Goal: Transaction & Acquisition: Purchase product/service

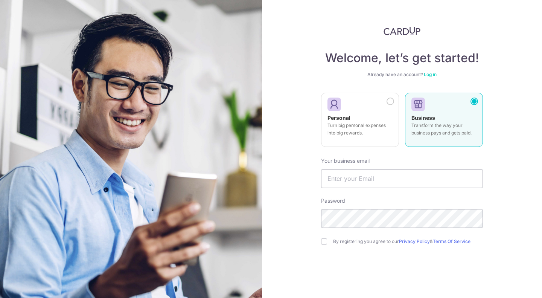
click at [433, 74] on link "Log in" at bounding box center [430, 75] width 13 height 6
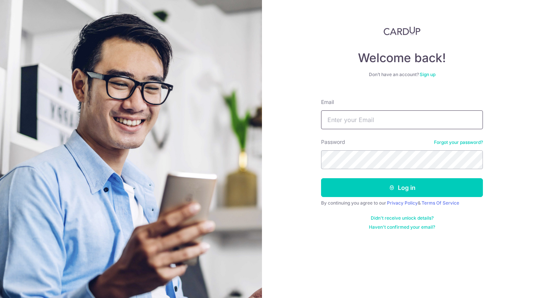
click at [406, 118] on input "Email" at bounding box center [402, 119] width 162 height 19
type input "[EMAIL_ADDRESS][DOMAIN_NAME]"
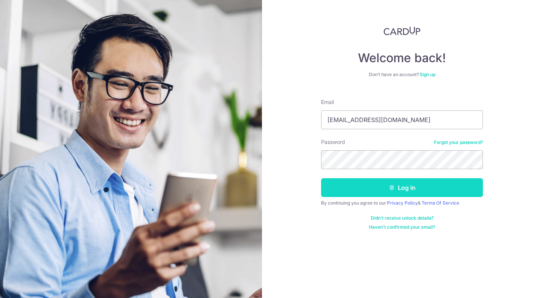
click at [414, 183] on button "Log in" at bounding box center [402, 187] width 162 height 19
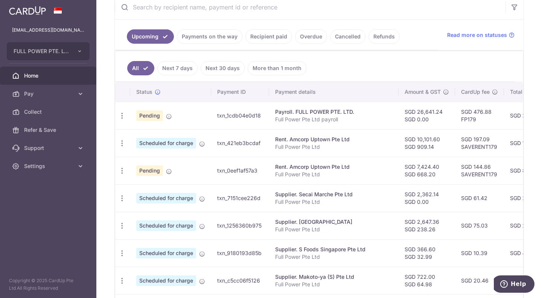
click at [210, 40] on link "Payments on the way" at bounding box center [210, 36] width 66 height 14
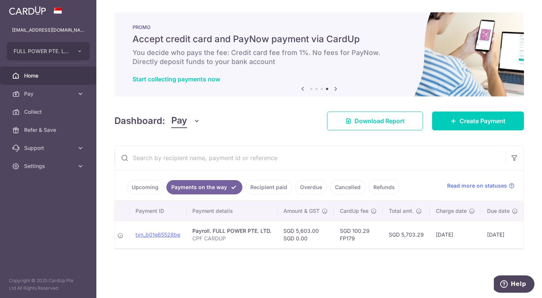
scroll to position [0, 126]
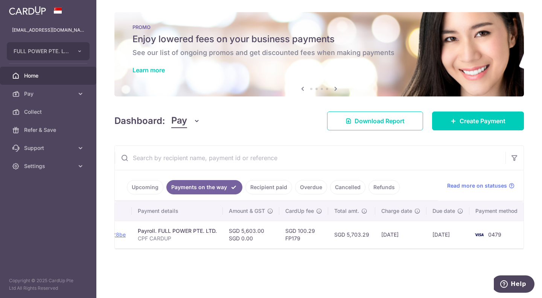
click at [224, 278] on div "× Pause Schedule Pause all future payments in this series Pause just this one p…" at bounding box center [319, 149] width 446 height 298
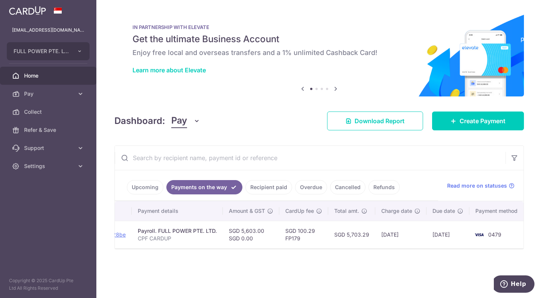
click at [217, 263] on div "× Pause Schedule Pause all future payments in this series Pause just this one p…" at bounding box center [319, 149] width 446 height 298
click at [190, 273] on div "× Pause Schedule Pause all future payments in this series Pause just this one p…" at bounding box center [319, 149] width 446 height 298
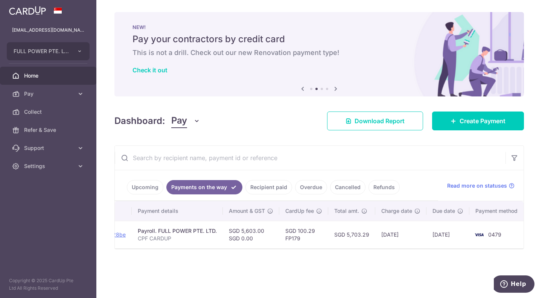
click at [148, 189] on link "Upcoming" at bounding box center [145, 187] width 37 height 14
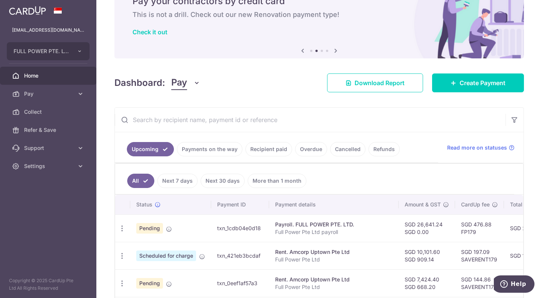
scroll to position [38, 0]
click at [466, 84] on span "Create Payment" at bounding box center [483, 83] width 46 height 9
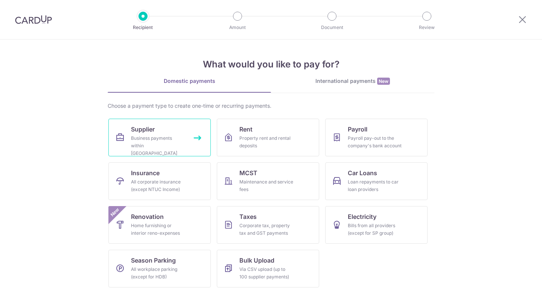
click at [165, 138] on div "Business payments within Singapore" at bounding box center [158, 145] width 54 height 23
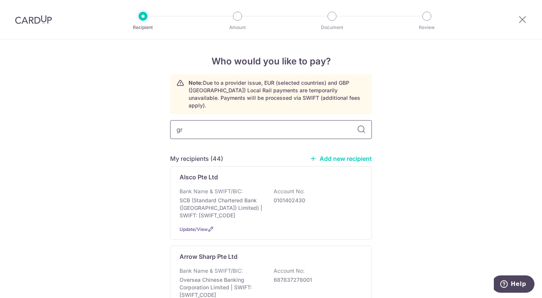
type input "gro"
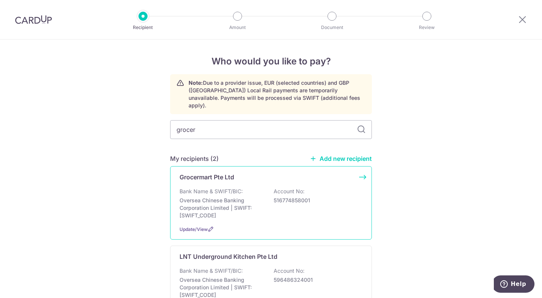
type input "grocer"
click at [234, 197] on p "Oversea Chinese Banking Corporation Limited | SWIFT: OCBCSGSGXXX" at bounding box center [222, 208] width 84 height 23
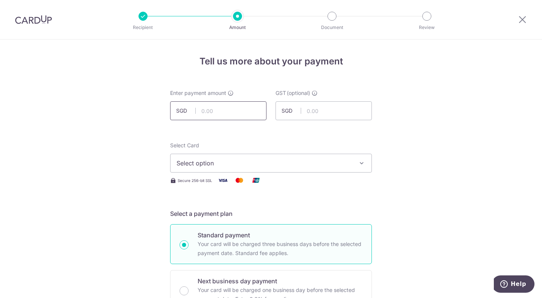
click at [224, 116] on input "text" at bounding box center [218, 110] width 96 height 19
type input "694.77"
click at [321, 117] on input "text" at bounding box center [324, 110] width 96 height 19
type input "62.53"
click at [302, 153] on div "Select Card Select option Add credit card Your Cards **** 0479 **** 0834 **** 7…" at bounding box center [271, 157] width 202 height 31
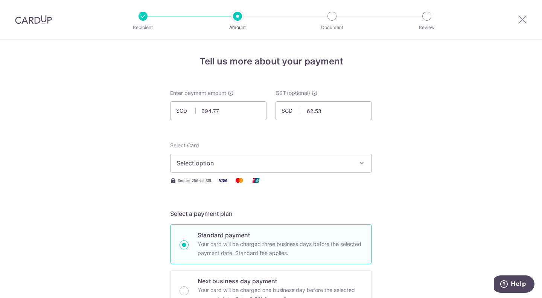
click at [303, 165] on span "Select option" at bounding box center [264, 163] width 175 height 9
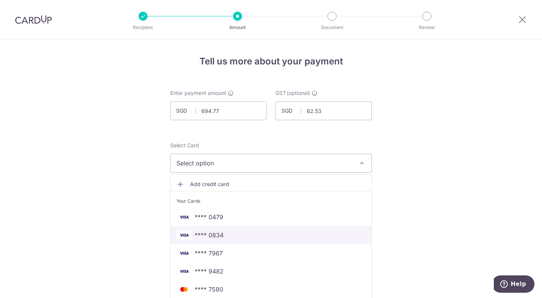
scroll to position [113, 0]
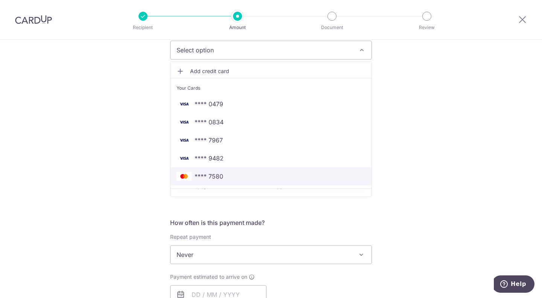
click at [269, 174] on span "**** 7580" at bounding box center [271, 176] width 189 height 9
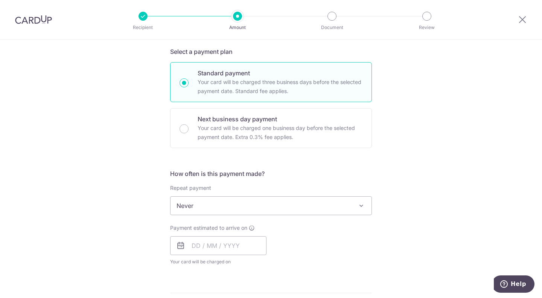
scroll to position [226, 0]
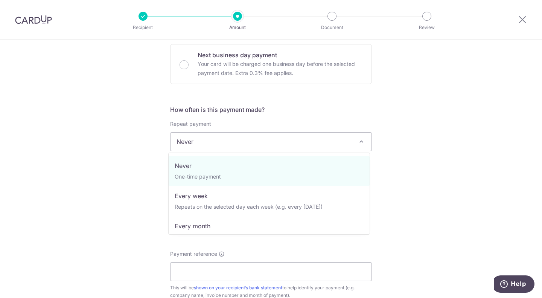
click at [230, 138] on span "Never" at bounding box center [271, 142] width 201 height 18
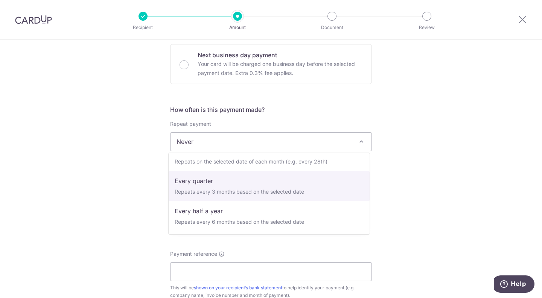
scroll to position [0, 0]
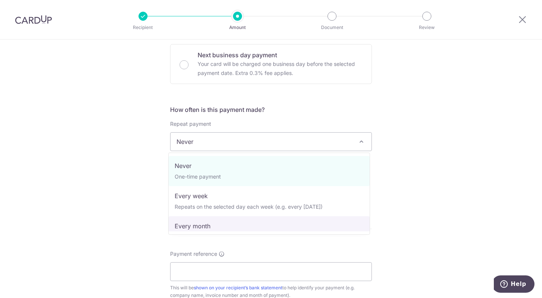
select select "3"
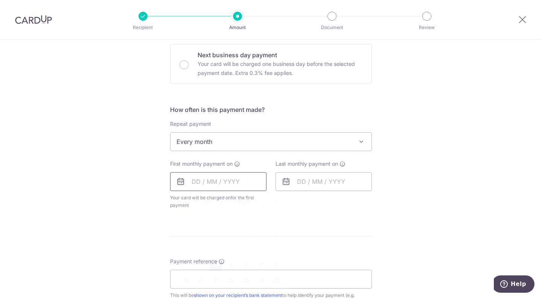
click at [200, 181] on input "text" at bounding box center [218, 181] width 96 height 19
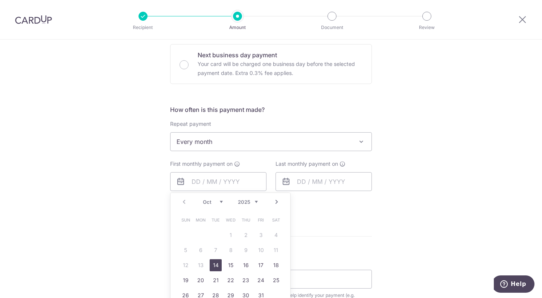
click at [214, 267] on link "14" at bounding box center [216, 265] width 12 height 12
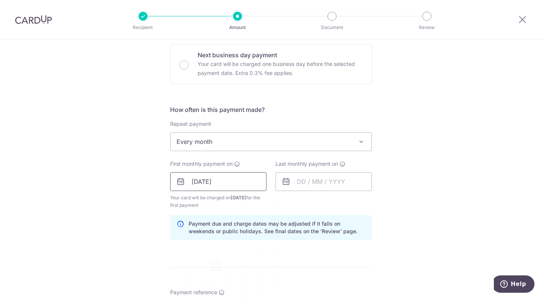
click at [205, 182] on input "14/10/2025" at bounding box center [218, 181] width 96 height 19
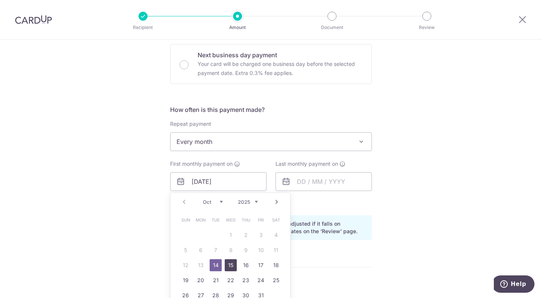
click at [226, 263] on link "15" at bounding box center [231, 265] width 12 height 12
type input "[DATE]"
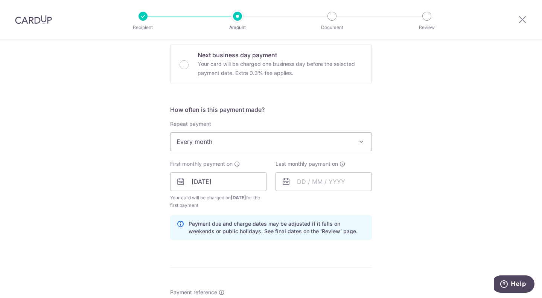
click at [287, 184] on icon at bounding box center [286, 181] width 9 height 9
click at [285, 177] on icon at bounding box center [286, 181] width 9 height 9
click at [299, 182] on input "text" at bounding box center [324, 181] width 96 height 19
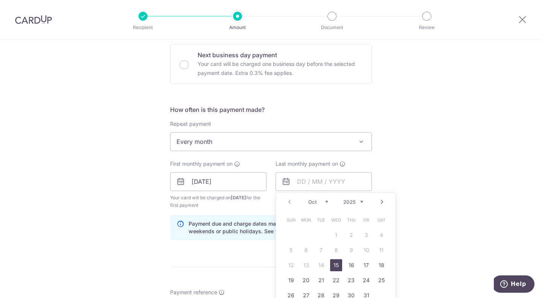
click at [336, 264] on link "15" at bounding box center [336, 265] width 12 height 12
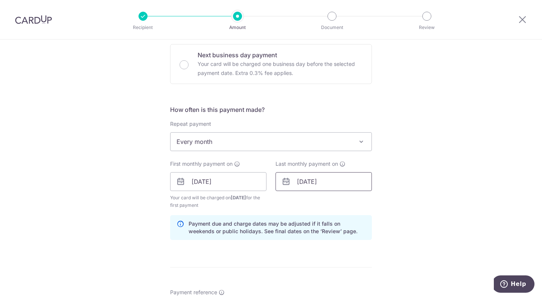
click at [314, 181] on input "[DATE]" at bounding box center [324, 181] width 96 height 19
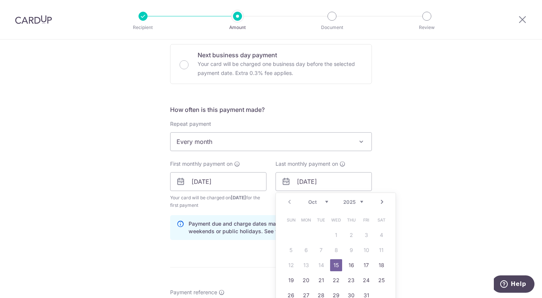
click at [322, 199] on select "Oct Nov Dec" at bounding box center [318, 202] width 20 height 6
click at [350, 203] on select "2025 2026 2027 2028 2029 2030 2031 2032 2033 2034 2035" at bounding box center [353, 202] width 20 height 6
click at [332, 186] on input "[DATE]" at bounding box center [324, 181] width 96 height 19
type input "15/10/2026"
click at [424, 187] on div "Tell us more about your payment Enter payment amount SGD 694.77 694.77 GST (opt…" at bounding box center [271, 199] width 542 height 770
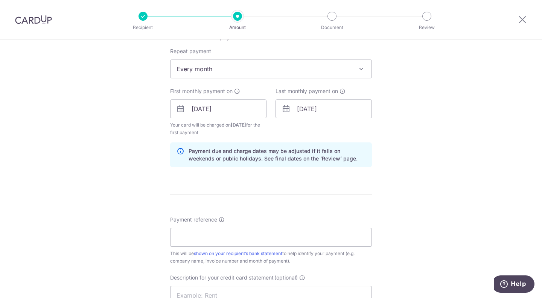
scroll to position [339, 0]
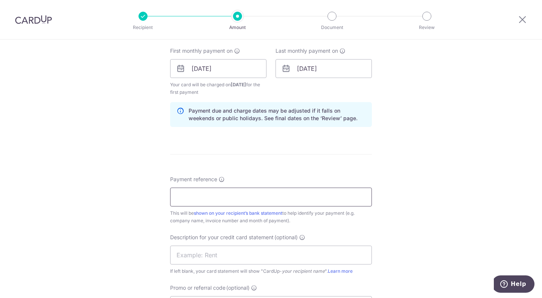
click at [206, 199] on input "Payment reference" at bounding box center [271, 197] width 202 height 19
type input "Full Power Pte Ltd"
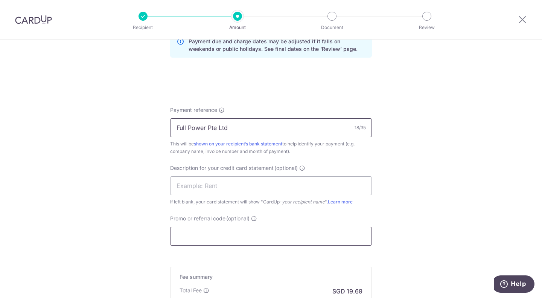
scroll to position [452, 0]
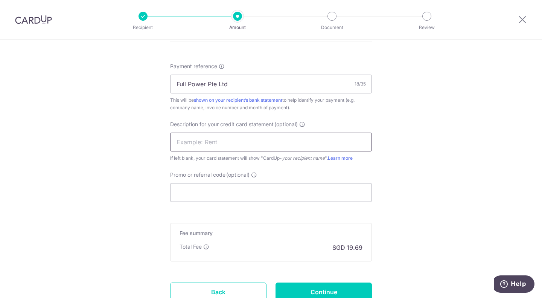
click at [195, 140] on input "text" at bounding box center [271, 142] width 202 height 19
drag, startPoint x: 230, startPoint y: 141, endPoint x: 216, endPoint y: 141, distance: 14.3
click at [216, 141] on input "GROCERmart AUG" at bounding box center [271, 142] width 202 height 19
click at [217, 142] on input "GROCERmart SEPT" at bounding box center [271, 142] width 202 height 19
click at [214, 142] on input "GROCERmart SEPT" at bounding box center [271, 142] width 202 height 19
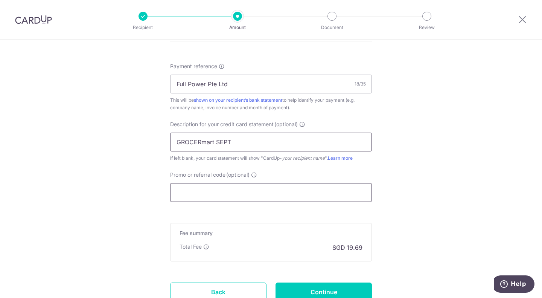
type input "GROCERmart SEPT"
click at [207, 185] on input "Promo or referral code (optional)" at bounding box center [271, 192] width 202 height 19
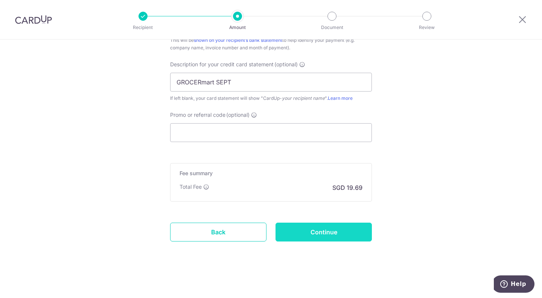
click at [316, 226] on input "Continue" at bounding box center [324, 232] width 96 height 19
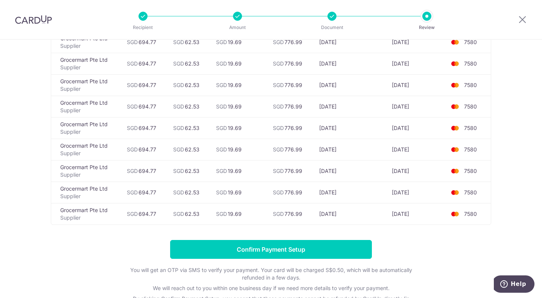
scroll to position [188, 0]
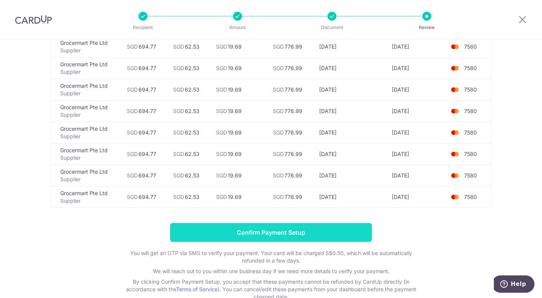
click at [279, 233] on input "Confirm Payment Setup" at bounding box center [271, 232] width 202 height 19
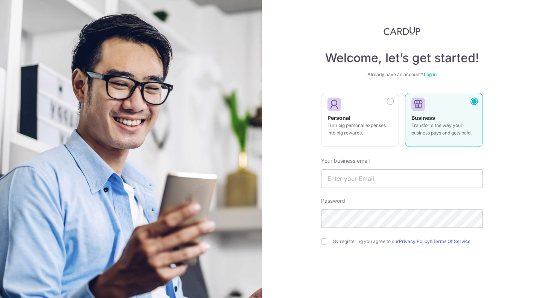
click at [430, 75] on link "Log in" at bounding box center [430, 75] width 13 height 6
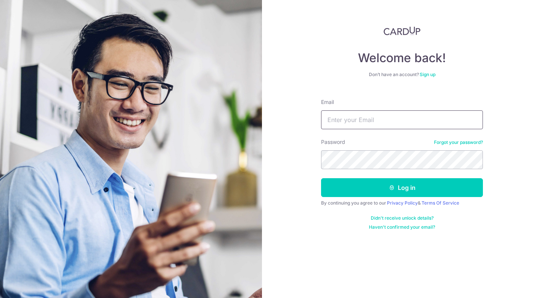
click at [389, 121] on input "Email" at bounding box center [402, 119] width 162 height 19
type input "[EMAIL_ADDRESS][DOMAIN_NAME]"
click at [254, 216] on img at bounding box center [130, 193] width 271 height 386
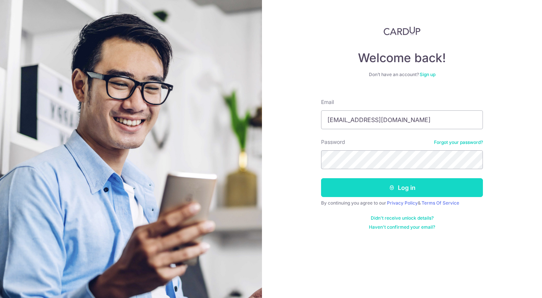
click at [403, 183] on button "Log in" at bounding box center [402, 187] width 162 height 19
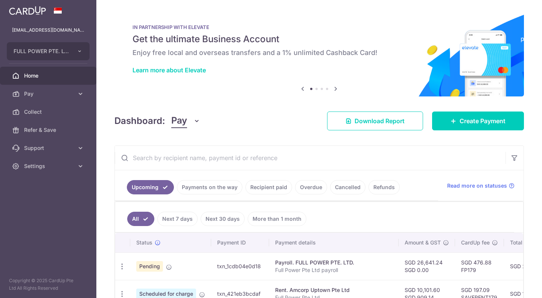
scroll to position [113, 0]
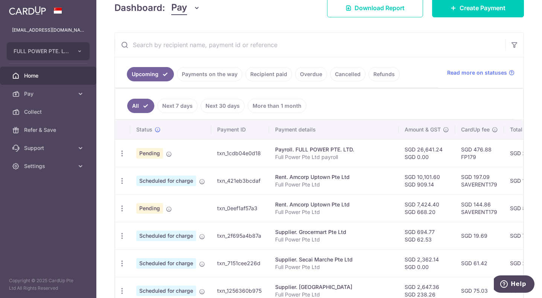
click at [184, 43] on input "text" at bounding box center [310, 45] width 391 height 24
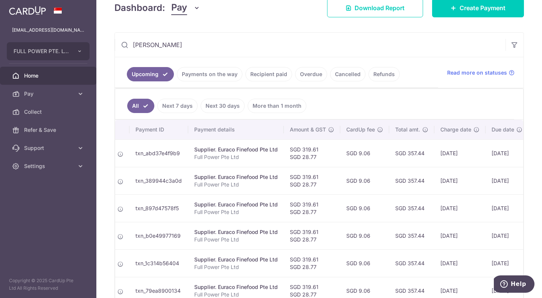
scroll to position [0, 82]
type input "[PERSON_NAME]"
click at [217, 77] on link "Payments on the way" at bounding box center [210, 74] width 66 height 14
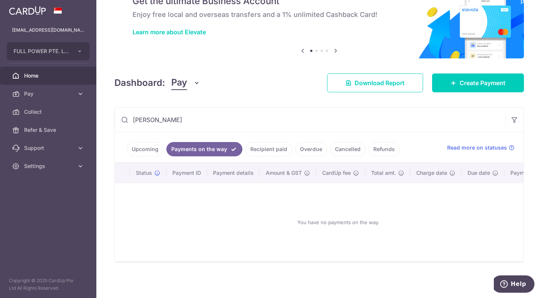
scroll to position [0, 39]
click at [264, 147] on link "Recipient paid" at bounding box center [269, 149] width 47 height 14
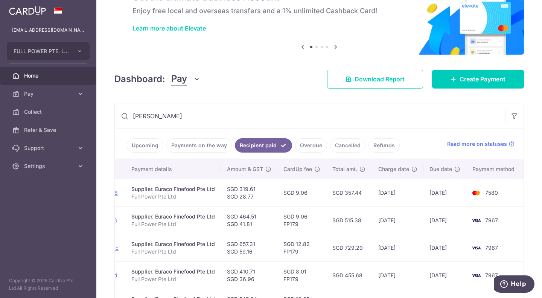
scroll to position [0, 125]
